Goal: Find specific page/section: Find specific page/section

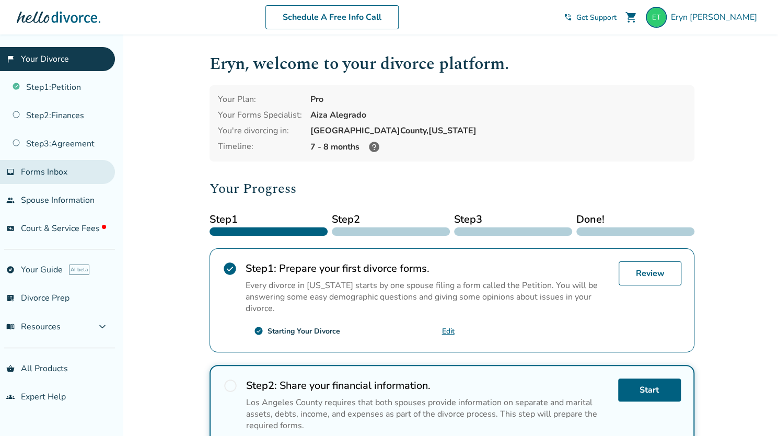
click at [84, 168] on link "inbox Forms Inbox" at bounding box center [57, 172] width 115 height 24
